Goal: Contribute content: Add original content to the website for others to see

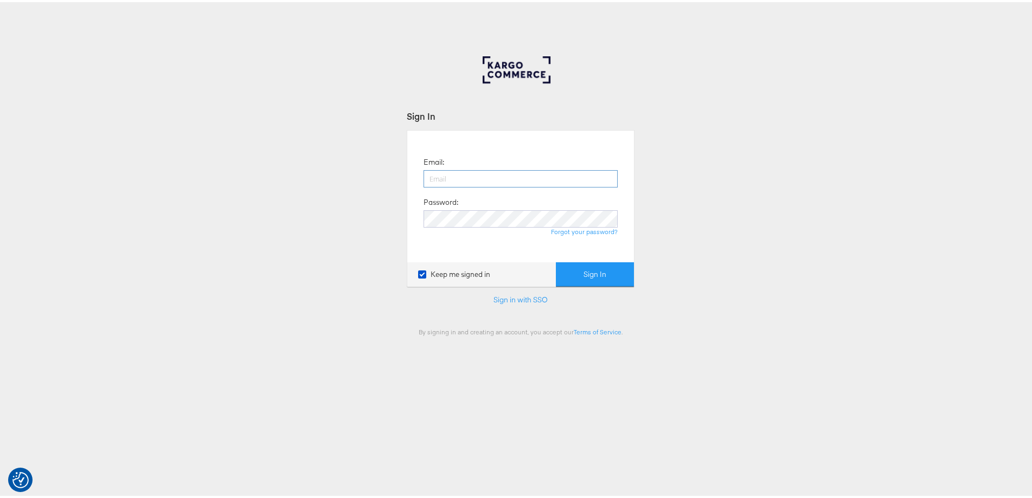
click at [495, 182] on input "email" at bounding box center [521, 176] width 194 height 17
type input "ashleigh.jones@ao.com"
click at [556, 260] on button "Sign In" at bounding box center [595, 272] width 78 height 24
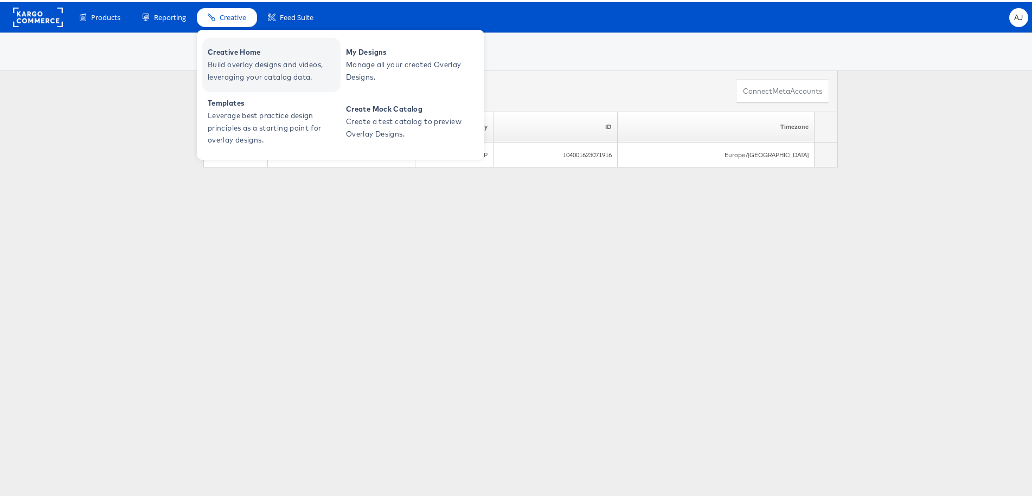
click at [239, 72] on span "Build overlay designs and videos, leveraging your catalog data." at bounding box center [273, 68] width 130 height 25
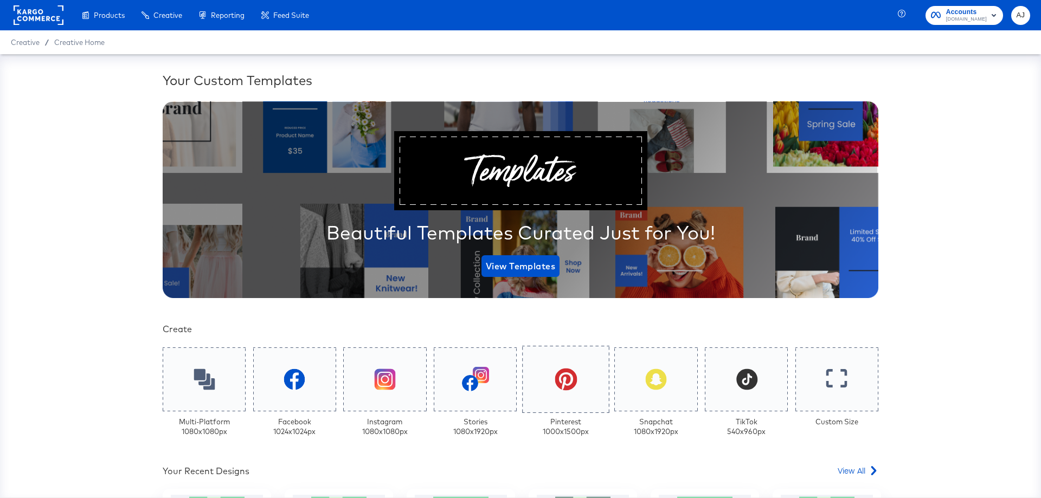
click at [581, 403] on div at bounding box center [565, 379] width 87 height 67
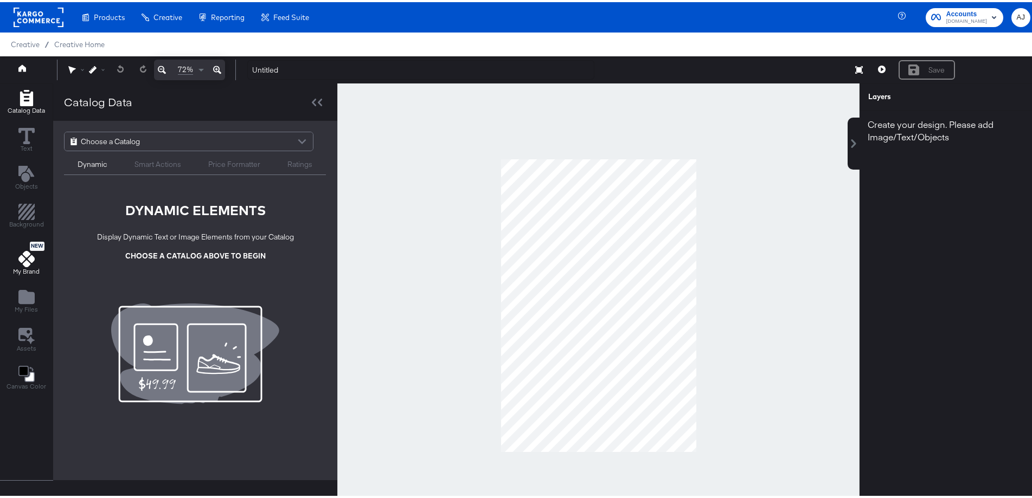
click at [27, 267] on span "My Brand" at bounding box center [26, 269] width 27 height 9
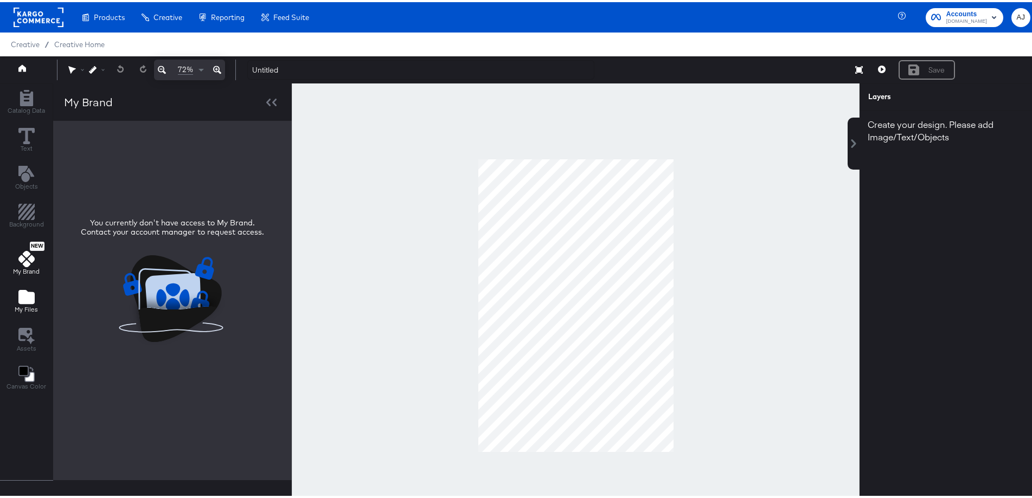
click at [27, 296] on icon "Add Files" at bounding box center [26, 295] width 16 height 14
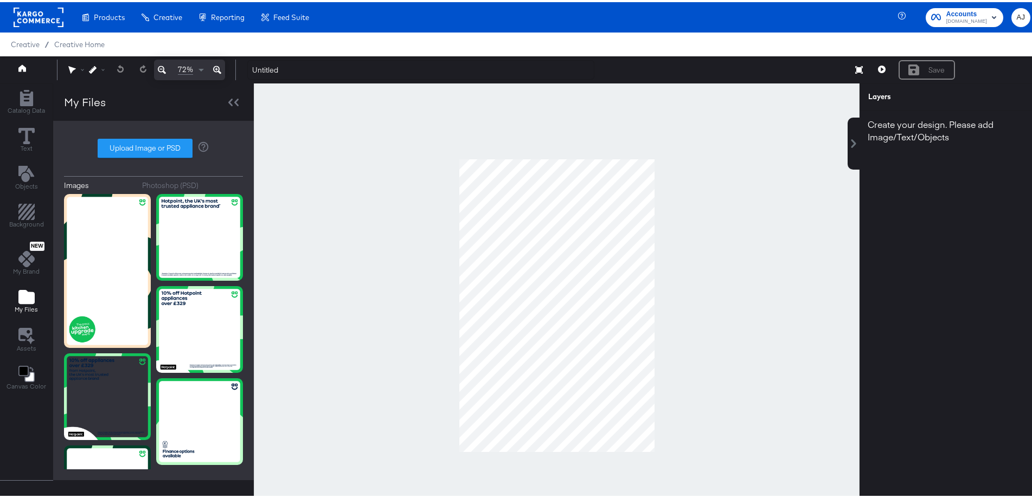
click at [134, 136] on div "Images Photoshop (PSD) Upload Image or PSD" at bounding box center [153, 299] width 179 height 338
click at [136, 143] on label "Upload Image or PSD" at bounding box center [145, 146] width 94 height 18
click at [153, 146] on input "Upload Image or PSD" at bounding box center [153, 146] width 0 height 0
type input "C:\fakepath\06_133283_1000x1500.png"
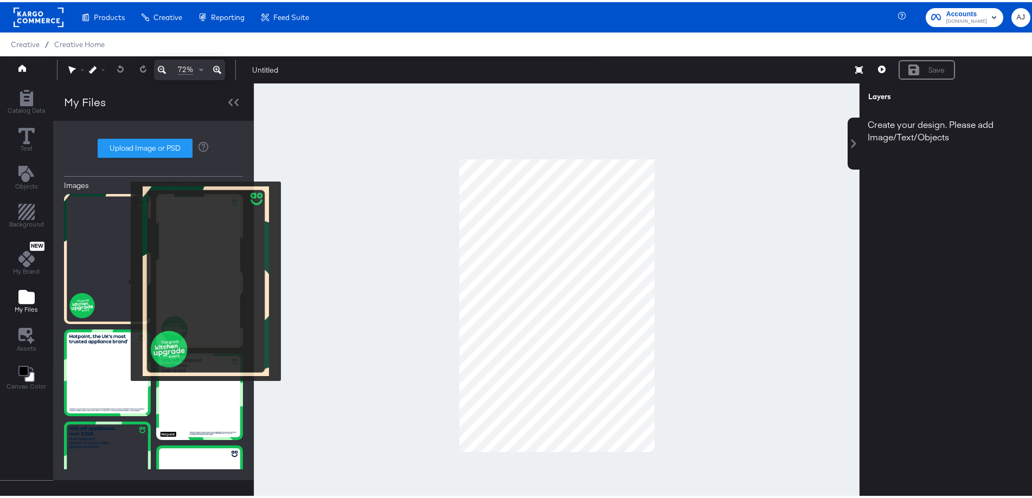
click at [124, 279] on img at bounding box center [107, 257] width 87 height 130
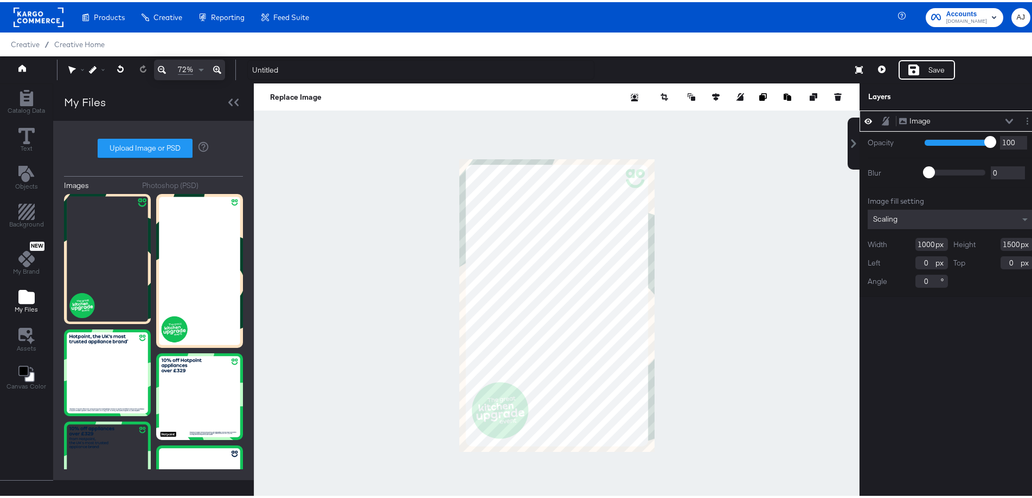
click at [714, 330] on div at bounding box center [557, 303] width 606 height 445
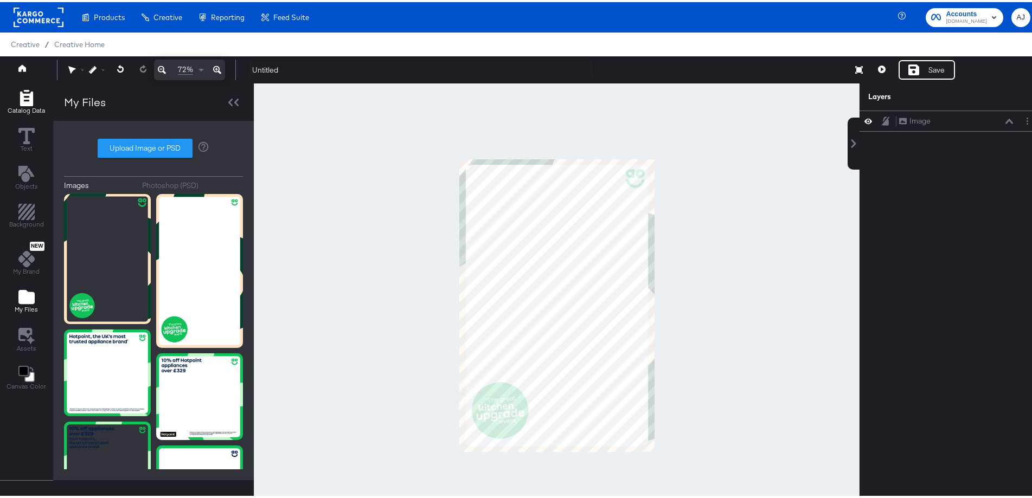
click at [22, 104] on div "Catalog Data" at bounding box center [26, 100] width 37 height 25
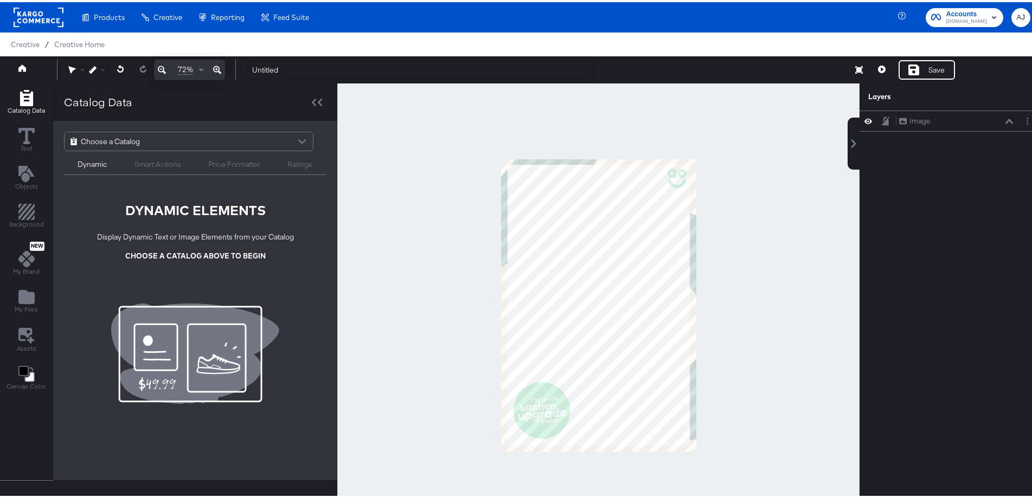
click at [193, 378] on div "Choose a Catalog Dynamic Smart Actions Price Formatter Ratings DYNAMIC ELEMENTS…" at bounding box center [195, 299] width 284 height 360
click at [156, 163] on div "Smart Actions" at bounding box center [157, 162] width 47 height 10
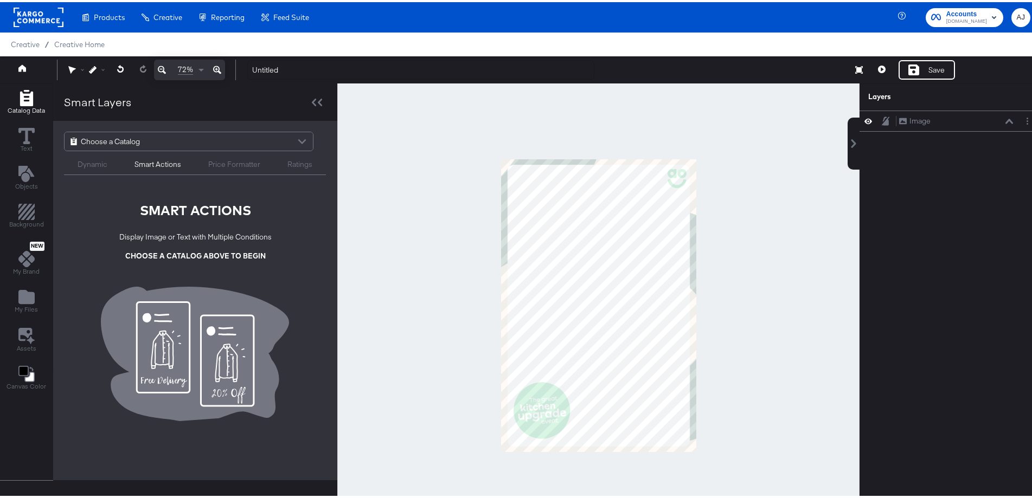
click at [213, 158] on div "Price Formatter" at bounding box center [234, 162] width 52 height 10
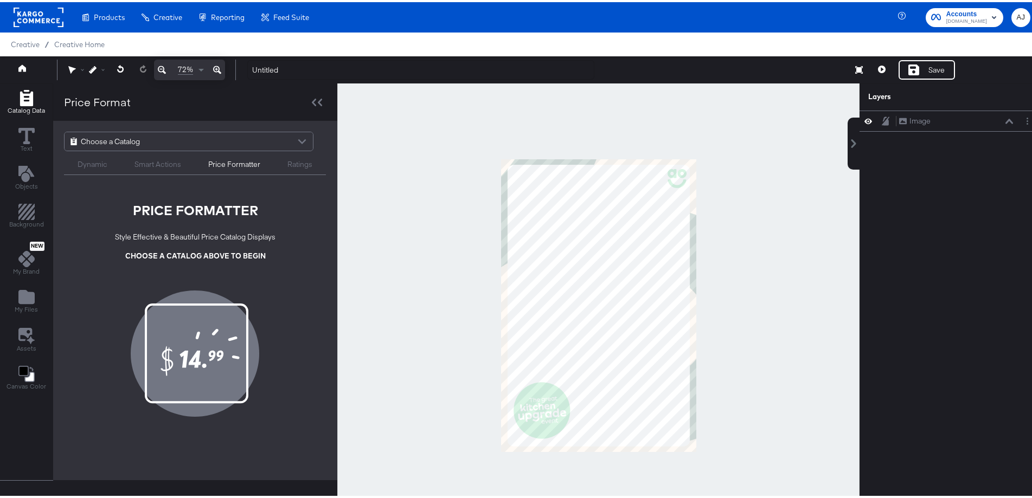
click at [287, 161] on div "Ratings" at bounding box center [299, 162] width 25 height 10
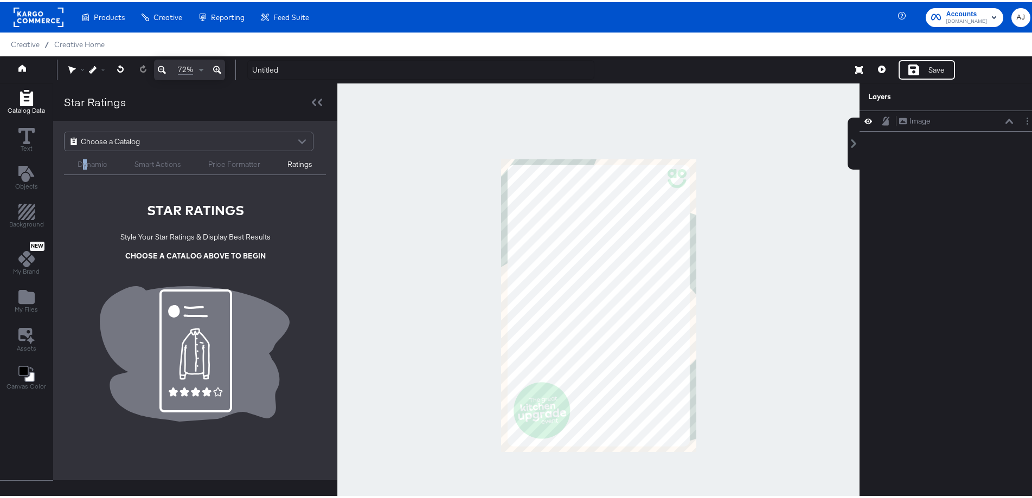
click at [84, 156] on div "Dynamic" at bounding box center [92, 161] width 57 height 13
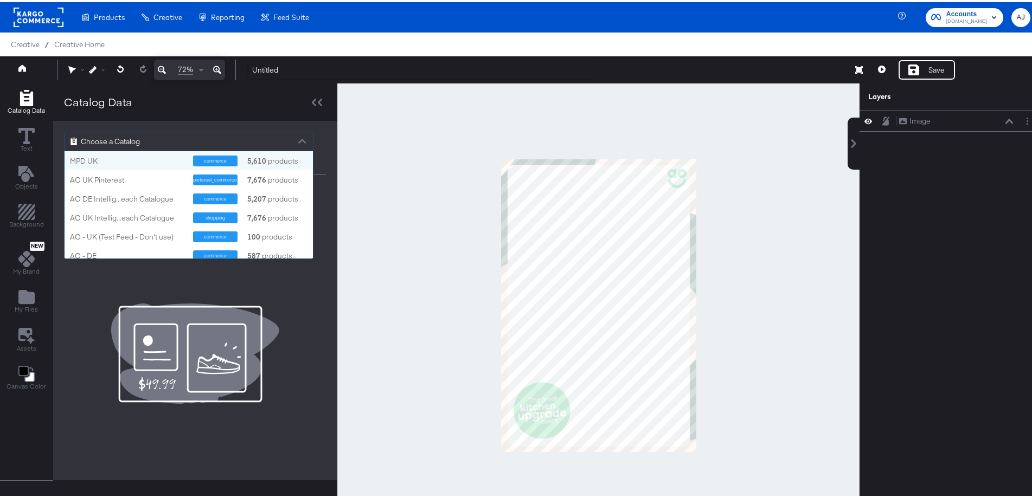
click at [307, 137] on div at bounding box center [302, 140] width 16 height 19
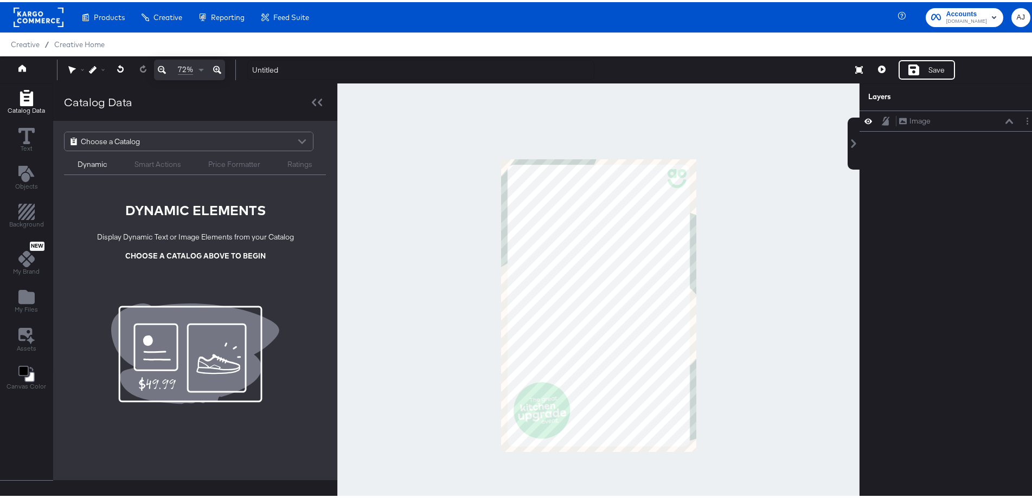
click at [235, 142] on div "Choose a Catalog" at bounding box center [189, 139] width 248 height 18
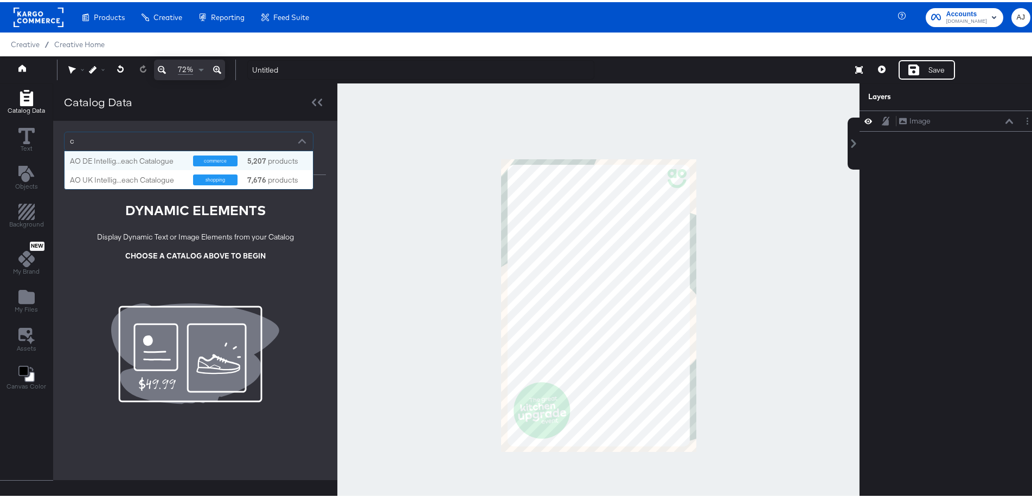
scroll to position [29, 239]
type input "cata"
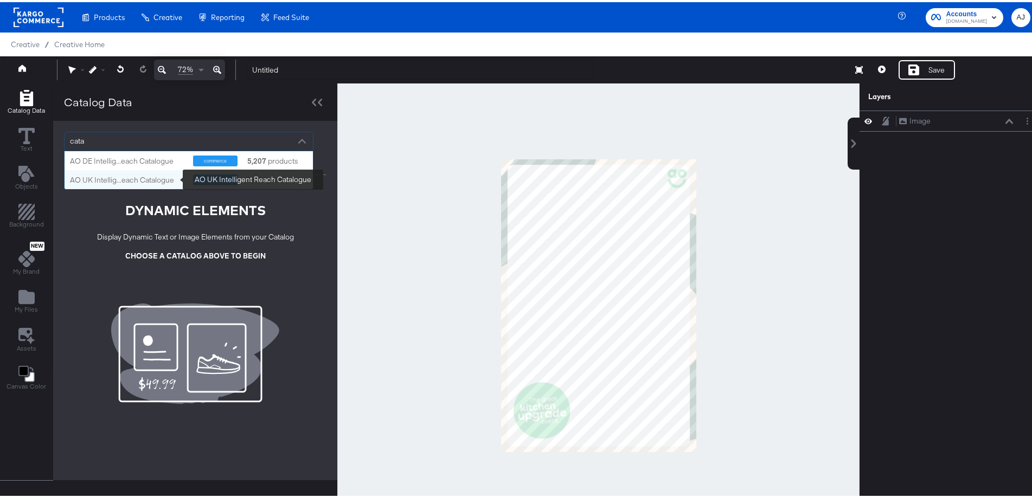
click at [166, 179] on div "AO UK Intellig...each Catalogue" at bounding box center [127, 178] width 115 height 10
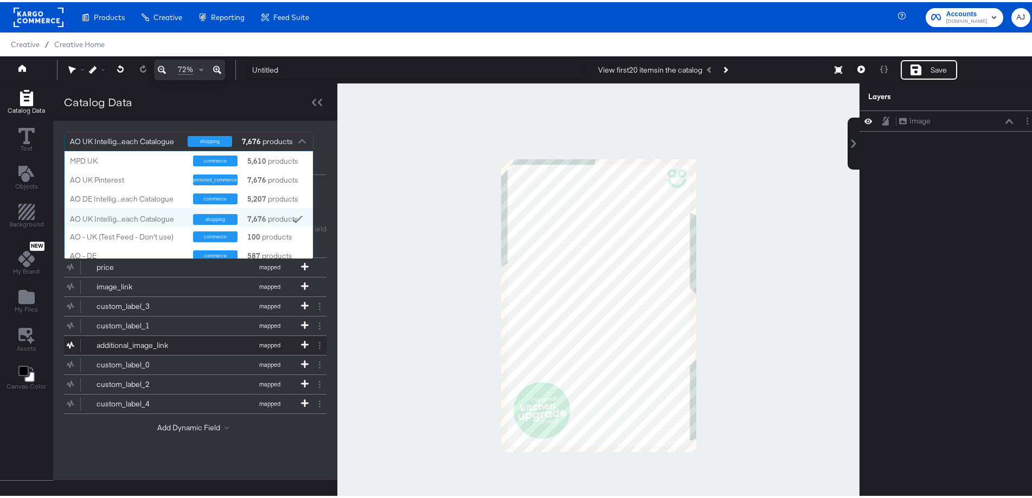
scroll to position [98, 239]
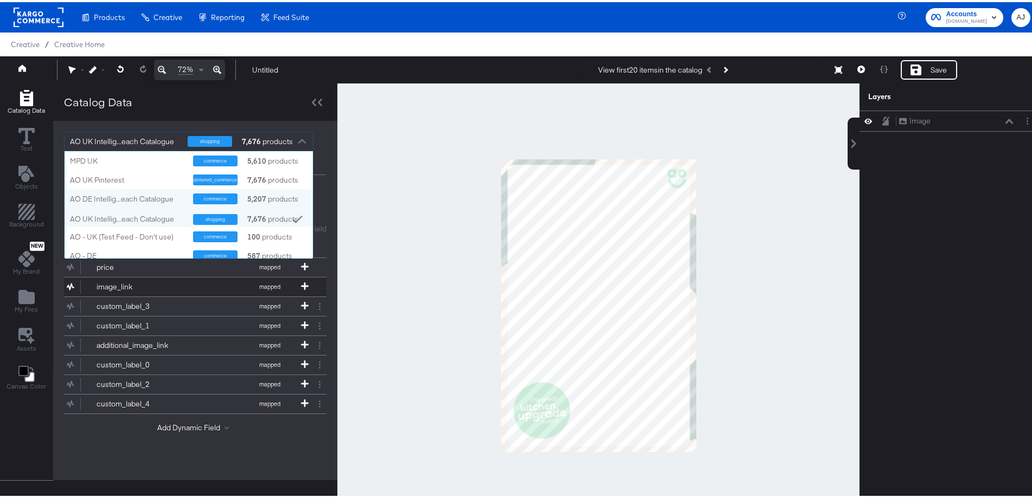
click at [131, 284] on div "image_link" at bounding box center [136, 285] width 79 height 10
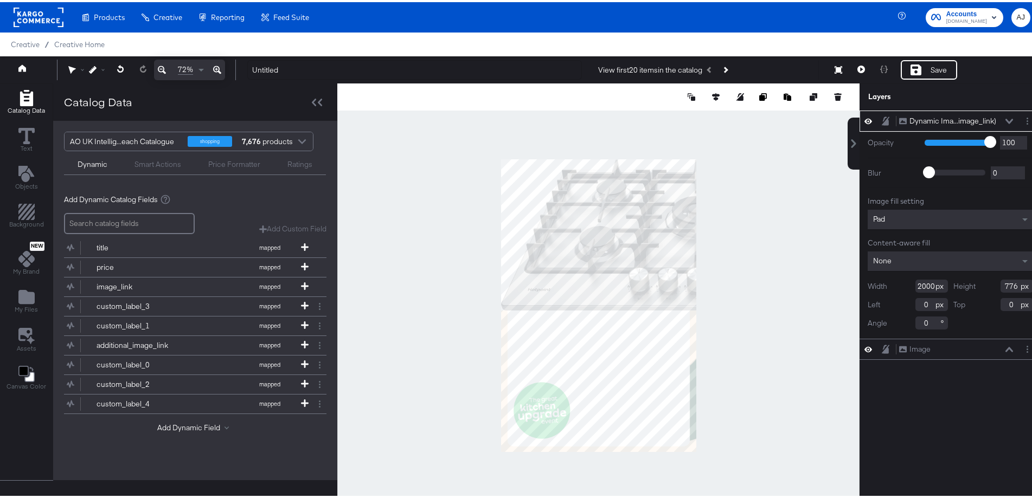
type input "1488"
type input "492"
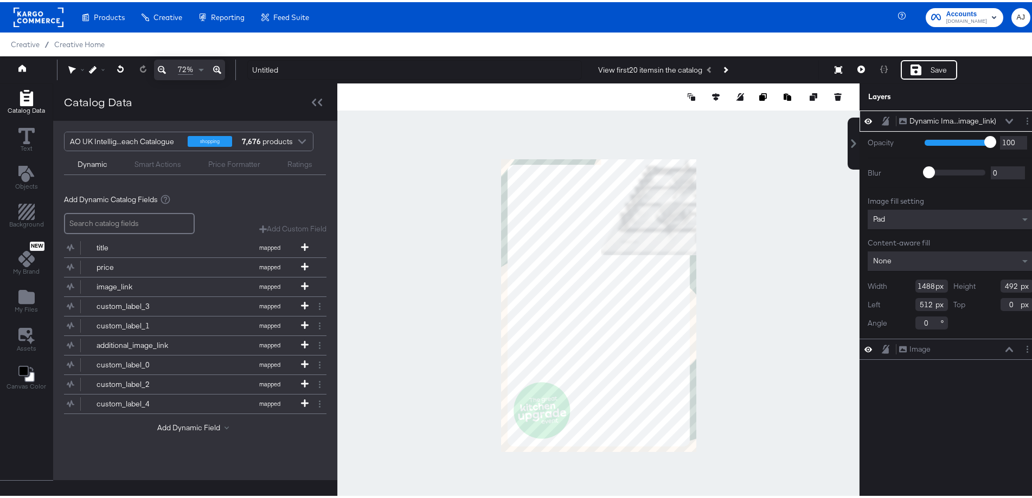
type input "-16"
type input "350"
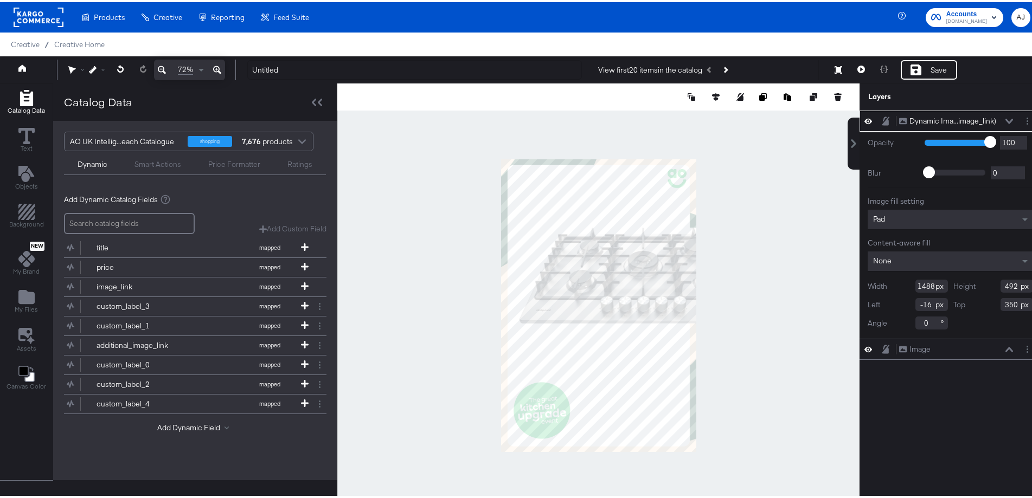
type input "1032"
type input "308"
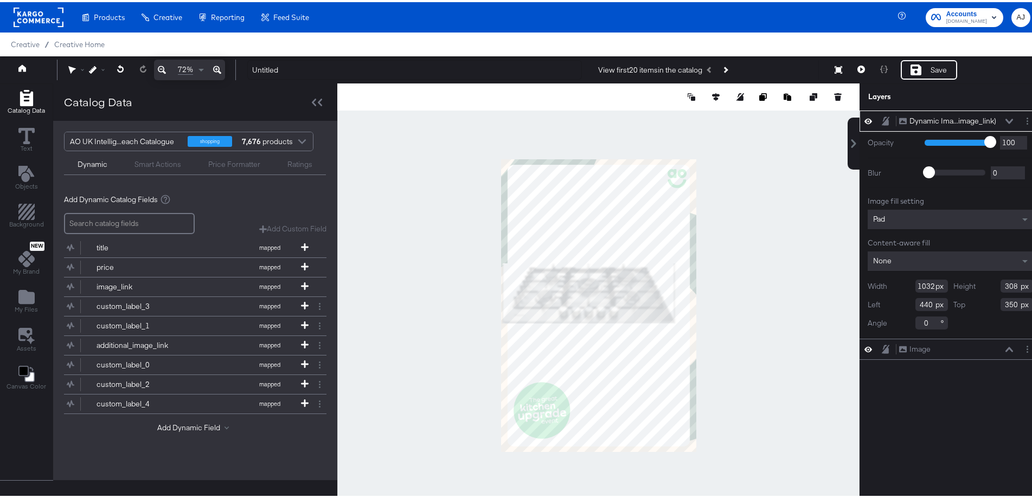
type input "-69"
type input "533"
type input "-16"
type input "558"
click at [765, 337] on div at bounding box center [598, 303] width 522 height 445
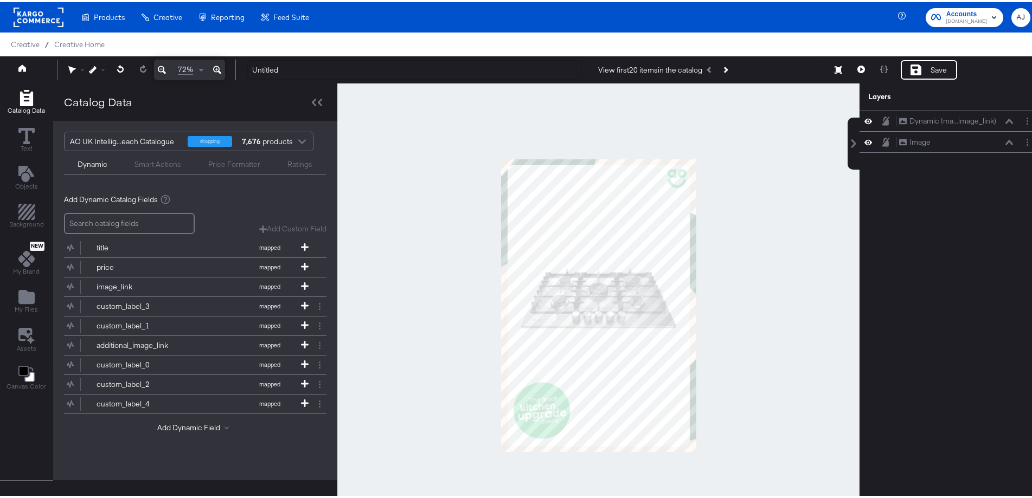
click at [775, 349] on div at bounding box center [598, 303] width 522 height 445
click at [726, 66] on button "Next Product" at bounding box center [724, 68] width 15 height 20
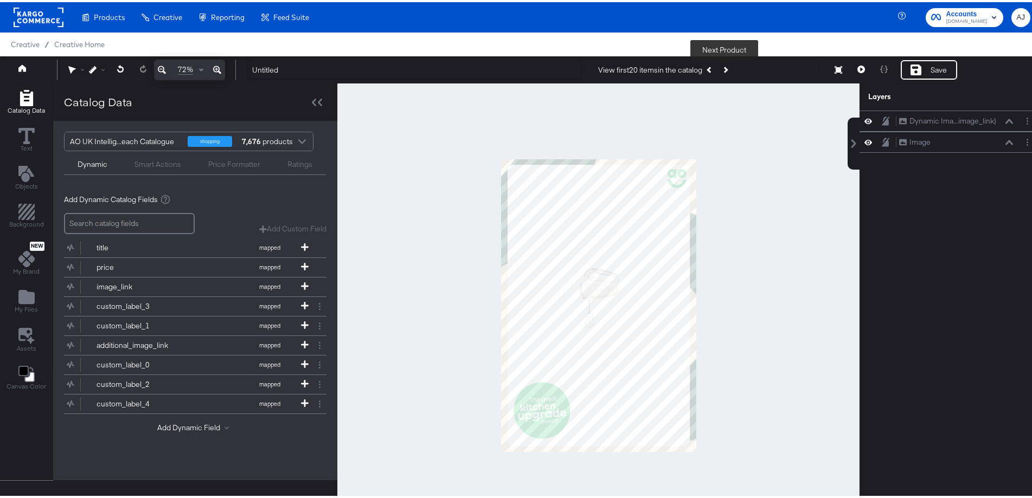
click at [726, 66] on button "Next Product" at bounding box center [724, 68] width 15 height 20
click at [708, 68] on icon "Previous Product" at bounding box center [710, 68] width 6 height 6
click at [707, 69] on icon "Previous Product" at bounding box center [710, 68] width 6 height 6
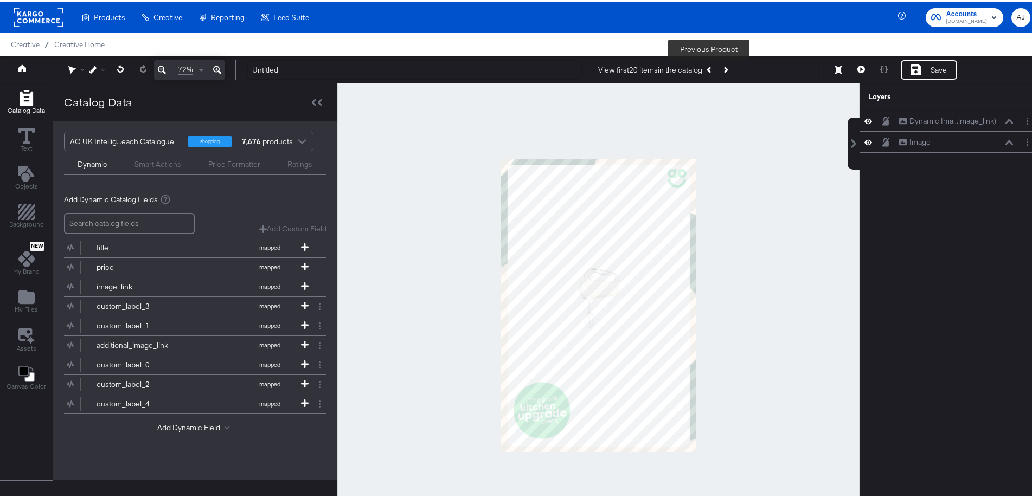
click at [707, 69] on div "View first 20 items in the catalog Previous Product" at bounding box center [665, 68] width 134 height 20
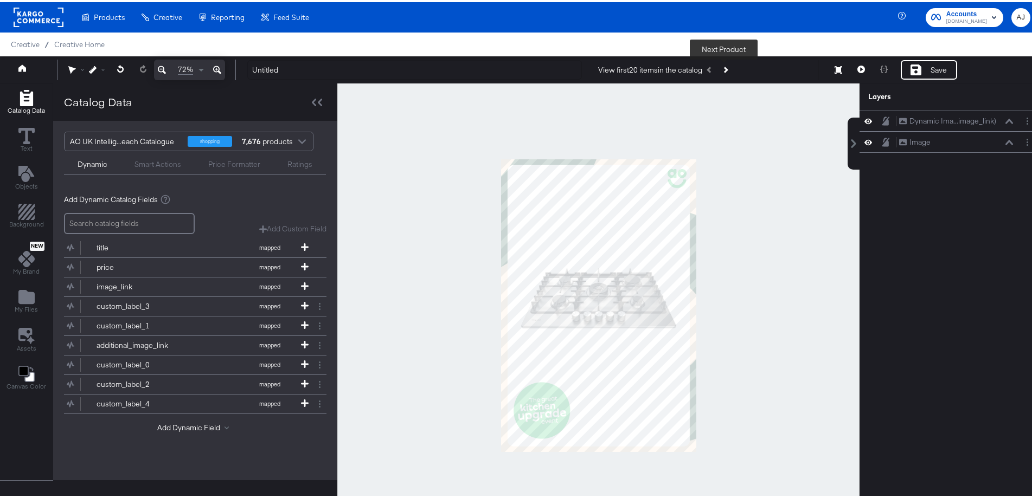
drag, startPoint x: 728, startPoint y: 65, endPoint x: 757, endPoint y: 93, distance: 39.9
click at [728, 65] on button "Next Product" at bounding box center [724, 68] width 15 height 20
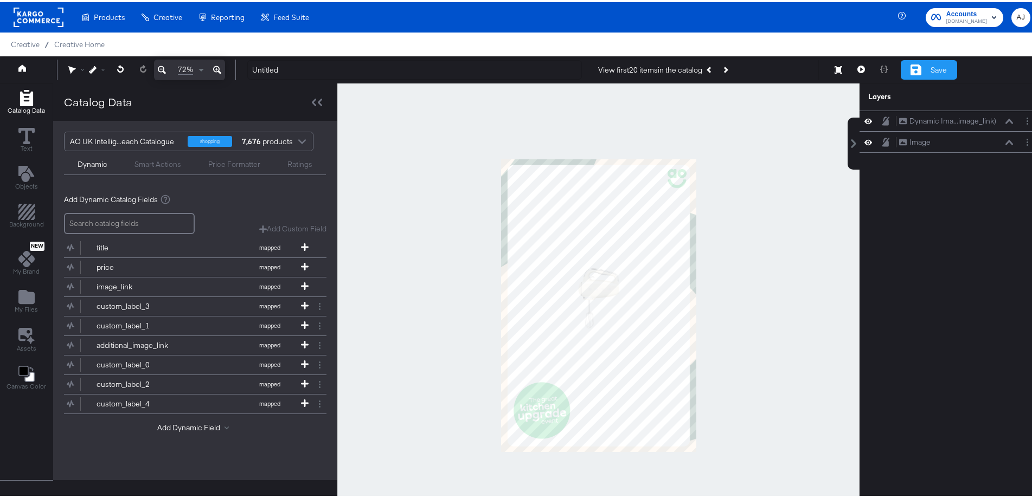
click at [931, 69] on div "Save" at bounding box center [939, 68] width 16 height 10
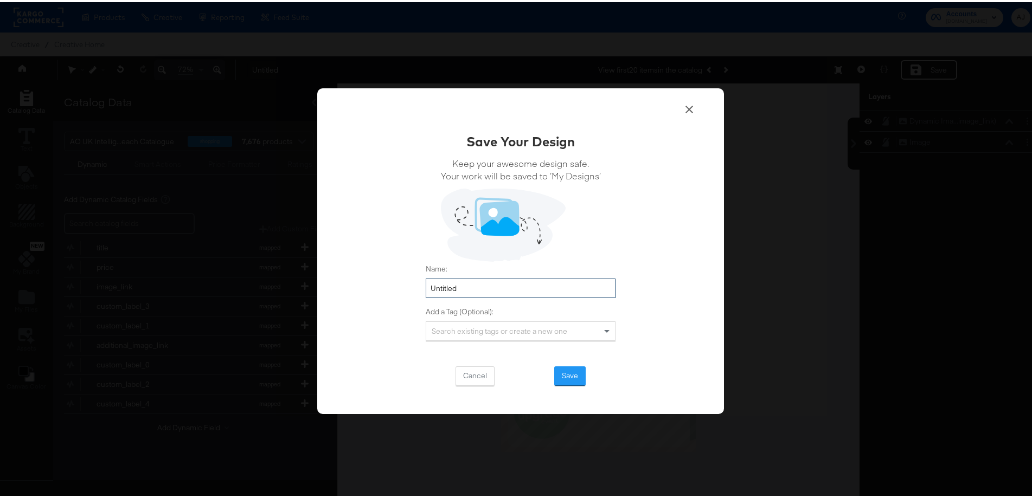
click at [471, 289] on input "Untitled" at bounding box center [521, 287] width 190 height 20
type input "(AO UK) TM Kitchen Event 2025 - Pinterest Catalogue"
click at [558, 374] on button "Save" at bounding box center [569, 374] width 31 height 20
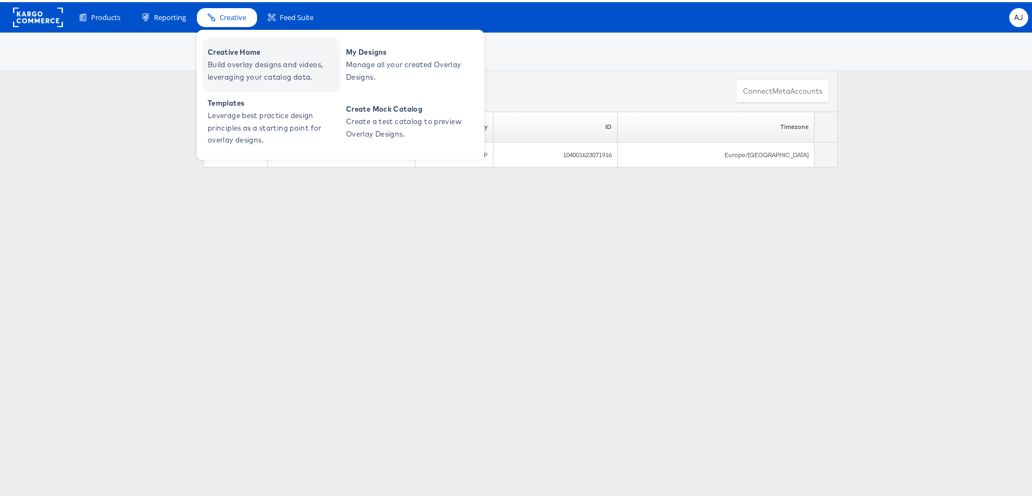
click at [240, 57] on span "Build overlay designs and videos, leveraging your catalog data." at bounding box center [273, 68] width 130 height 25
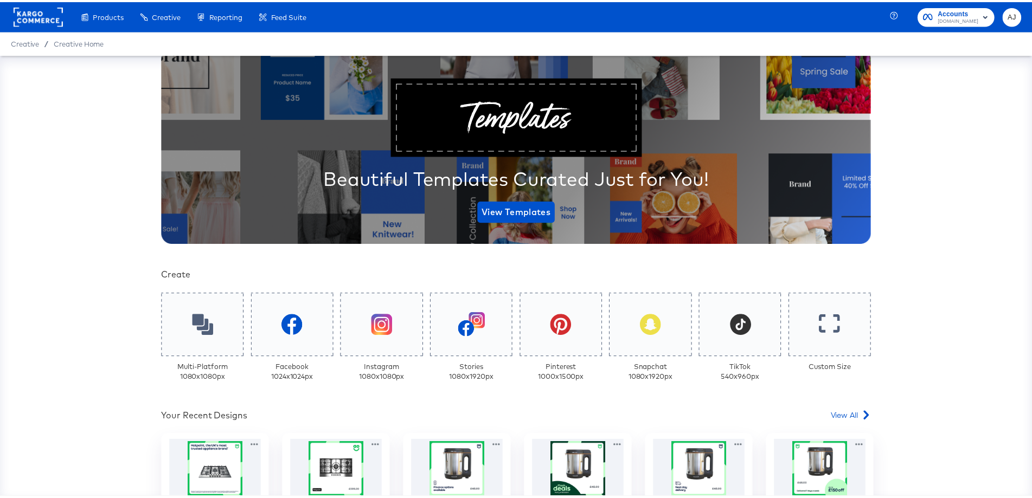
scroll to position [217, 0]
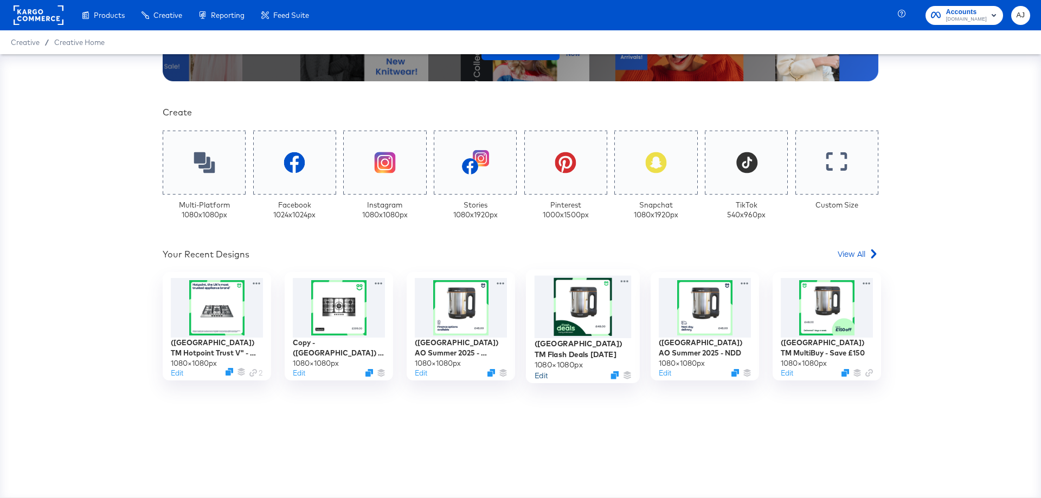
click at [536, 378] on button "Edit" at bounding box center [541, 375] width 13 height 10
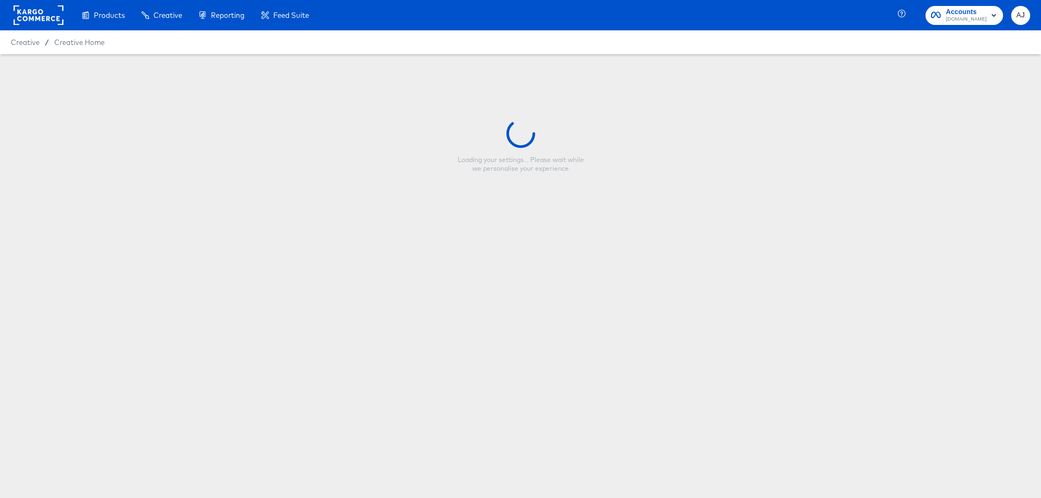
type input "(UK) TM Flash Deals July 2025"
